Goal: Information Seeking & Learning: Learn about a topic

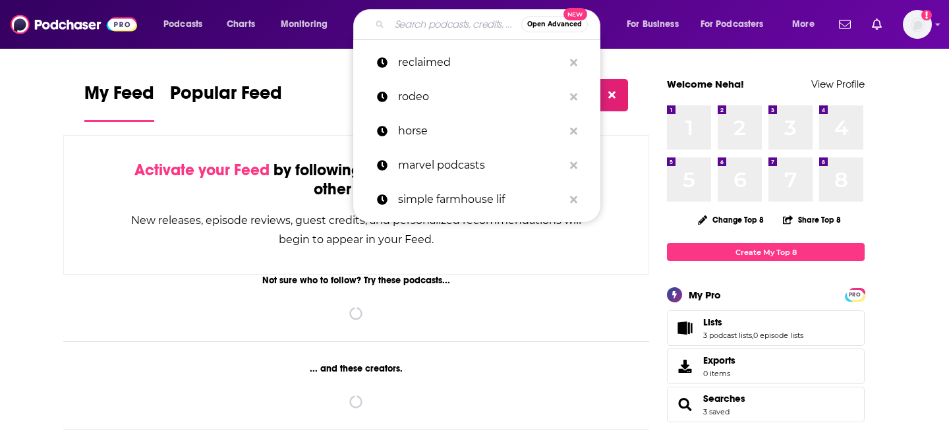
click at [405, 20] on input "Search podcasts, credits, & more..." at bounding box center [455, 24] width 132 height 21
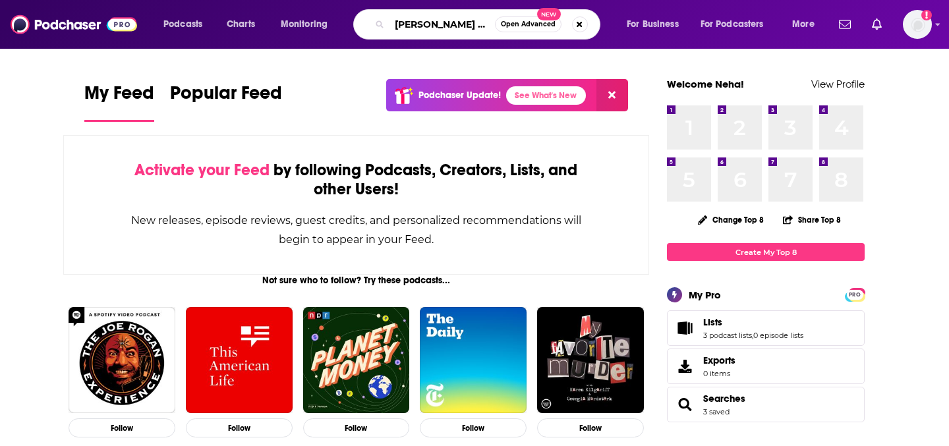
type input "[PERSON_NAME] says"
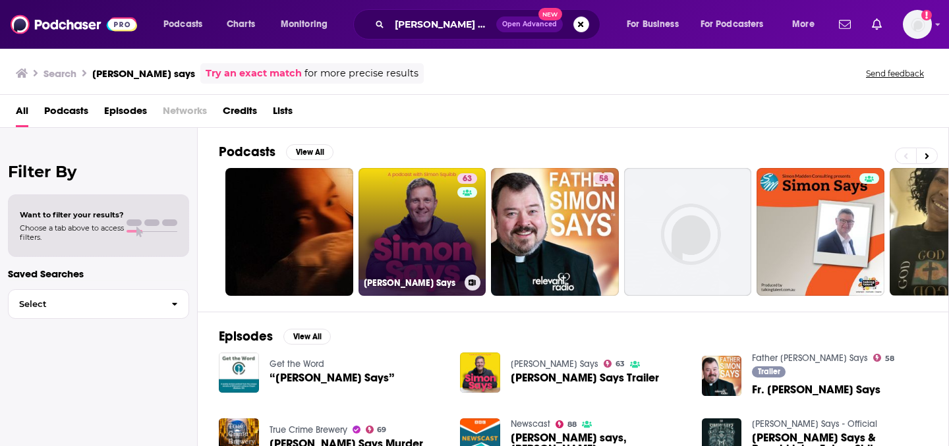
click at [424, 235] on link "63 [PERSON_NAME] Says" at bounding box center [422, 232] width 128 height 128
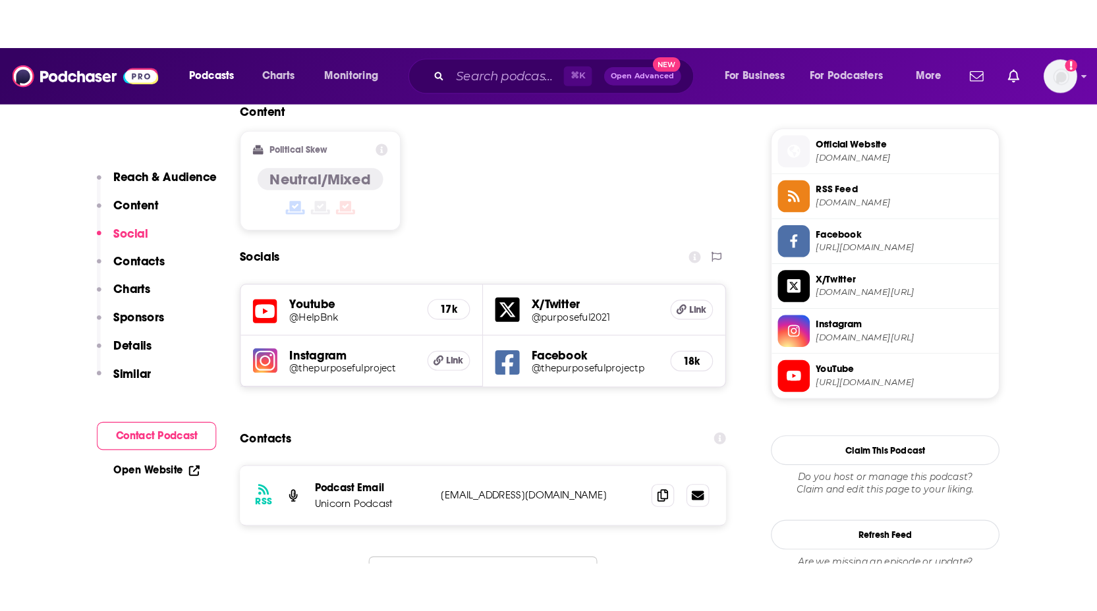
scroll to position [1049, 0]
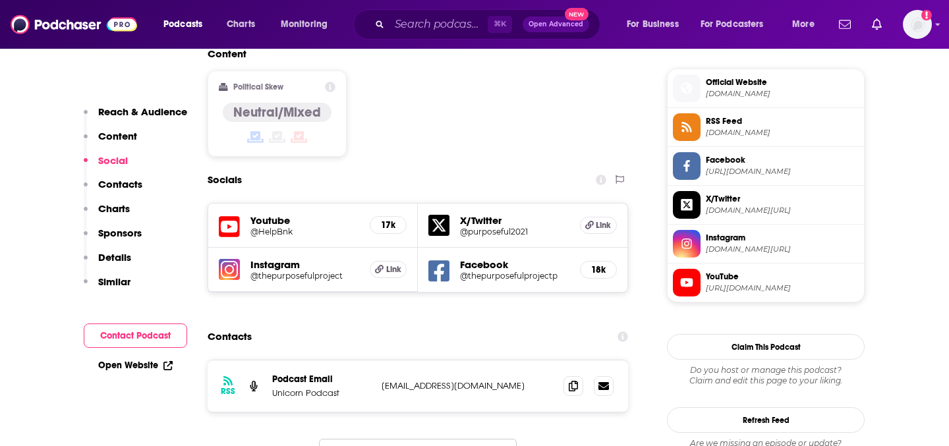
click at [406, 109] on div "Content Political Skew Neutral/Mixed" at bounding box center [418, 107] width 420 height 120
